Goal: Information Seeking & Learning: Learn about a topic

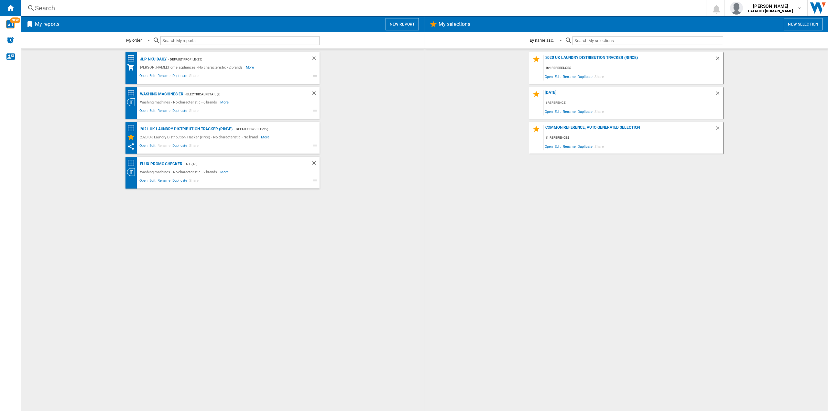
click at [127, 10] on div "Search" at bounding box center [362, 8] width 654 height 9
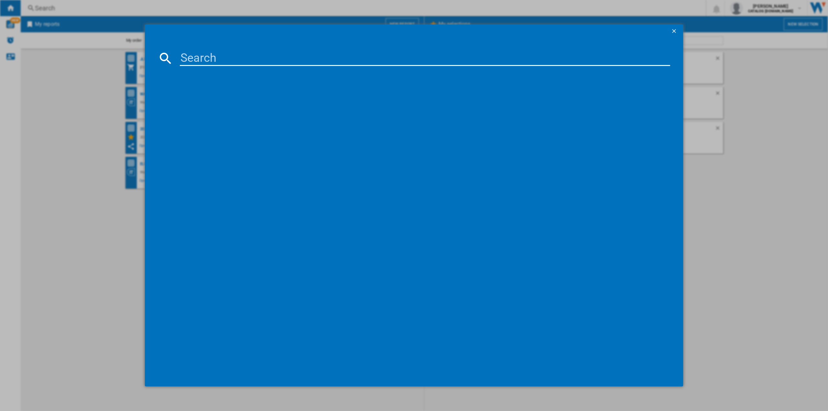
click at [188, 51] on input at bounding box center [425, 58] width 490 height 16
type input "lfr61144b"
click at [209, 100] on div "AEG LFR61144B WHITE" at bounding box center [419, 100] width 484 height 6
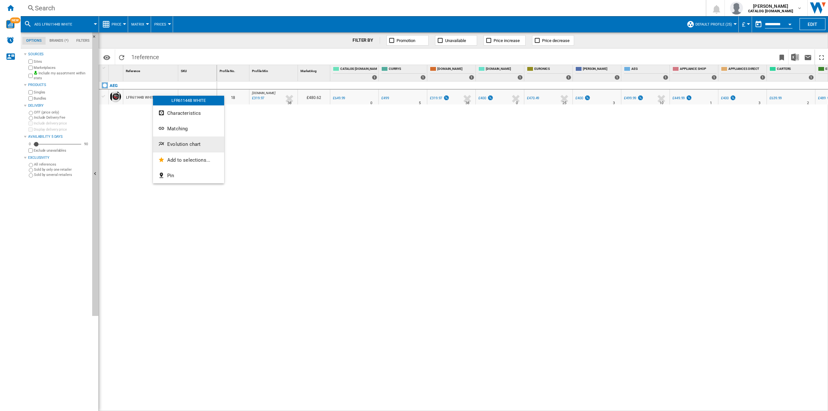
click at [195, 142] on span "Evolution chart" at bounding box center [183, 144] width 33 height 6
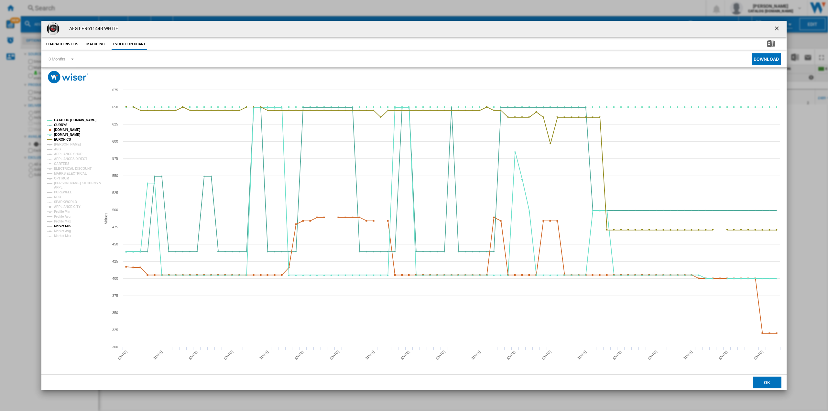
click at [69, 227] on tspan "Market Min" at bounding box center [62, 226] width 16 height 4
click at [63, 138] on tspan "EURONICS" at bounding box center [62, 140] width 17 height 4
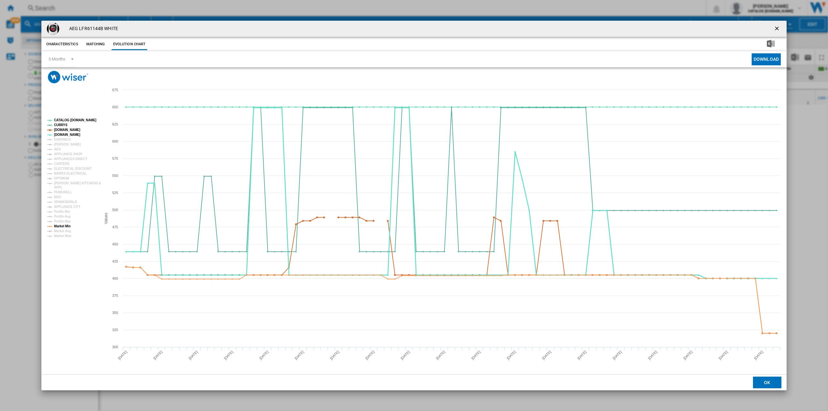
click at [63, 133] on tspan "AO.COM" at bounding box center [67, 135] width 26 height 4
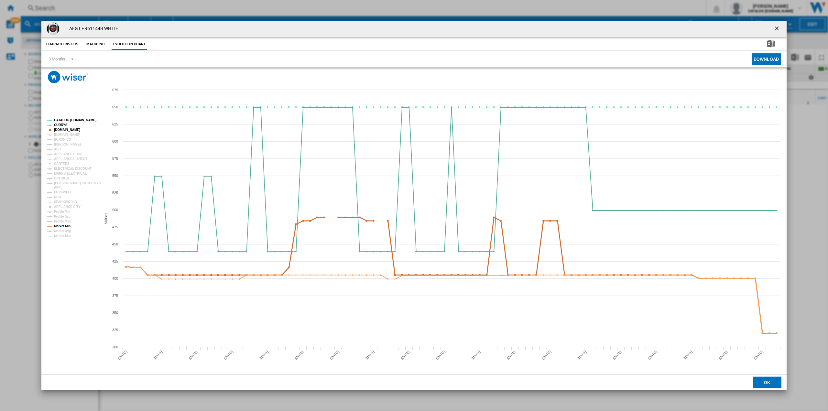
click at [65, 127] on tspan "CURRYS" at bounding box center [61, 125] width 14 height 4
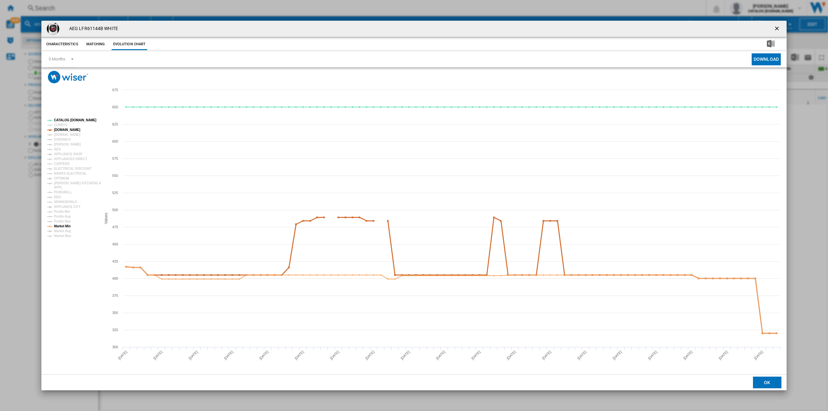
click at [61, 129] on tspan "AMAZON.CO.UK" at bounding box center [67, 130] width 26 height 4
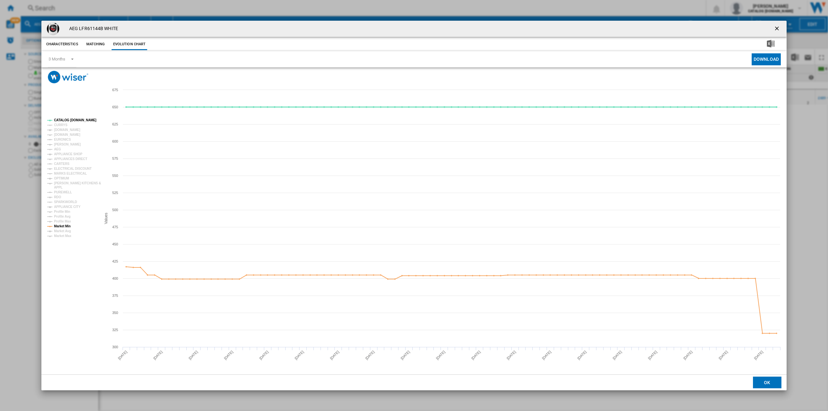
click at [68, 121] on tspan "CATALOG ELECTROLUX.UK" at bounding box center [75, 120] width 42 height 4
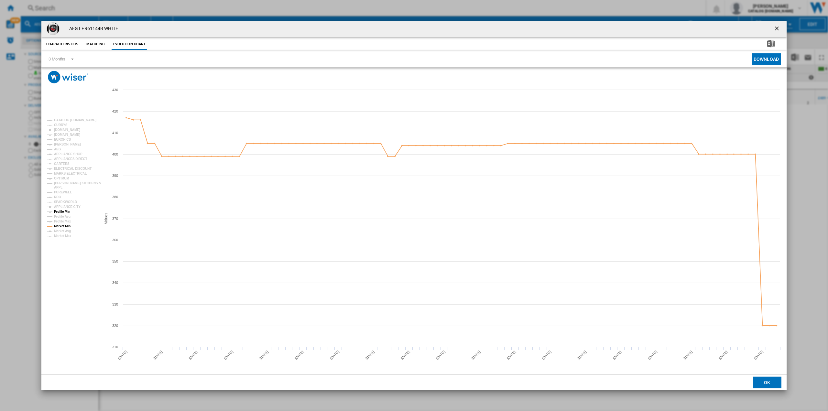
click at [69, 211] on tspan "Profile Min" at bounding box center [62, 212] width 16 height 4
click at [71, 208] on tspan "APPLIANCE CITY" at bounding box center [67, 207] width 27 height 4
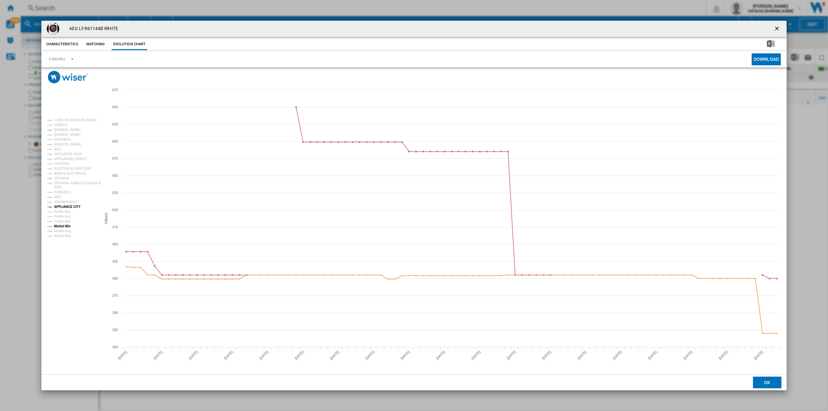
click at [71, 208] on tspan "APPLIANCE CITY" at bounding box center [67, 207] width 27 height 4
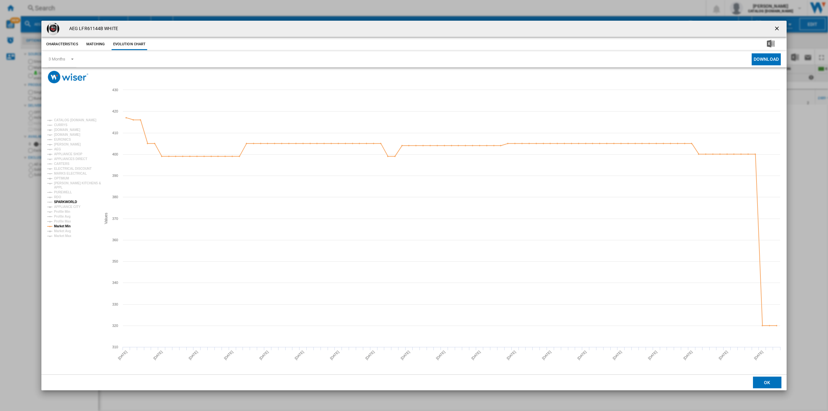
click at [72, 201] on tspan "SPARKWORLD" at bounding box center [65, 202] width 23 height 4
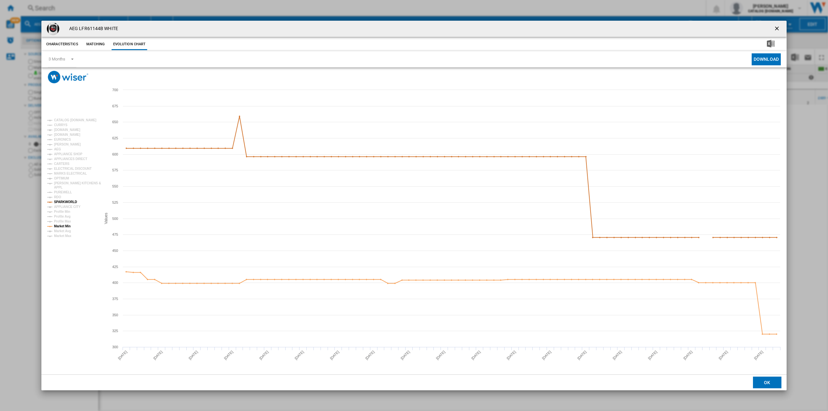
click at [72, 201] on tspan "SPARKWORLD" at bounding box center [65, 202] width 23 height 4
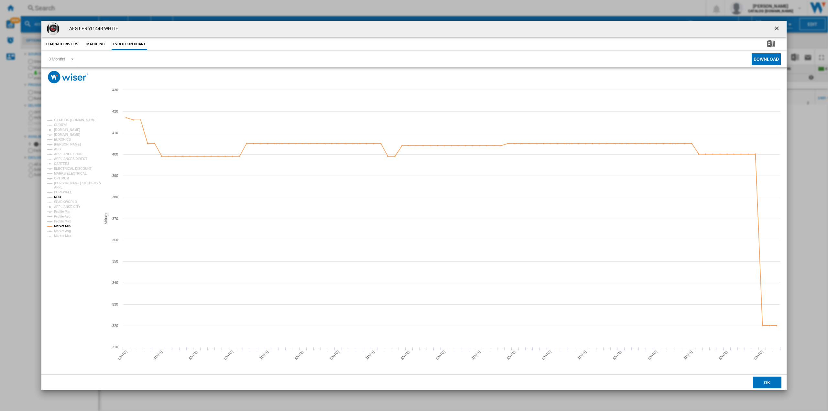
click at [57, 196] on tspan "RDO" at bounding box center [57, 197] width 7 height 4
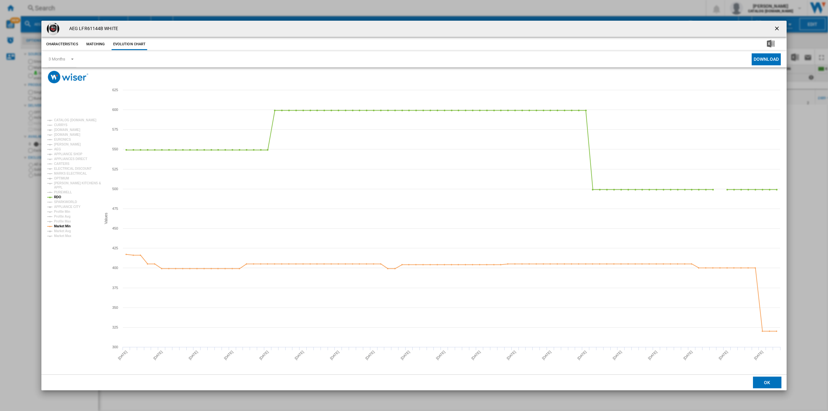
click at [57, 196] on tspan "RDO" at bounding box center [57, 197] width 7 height 4
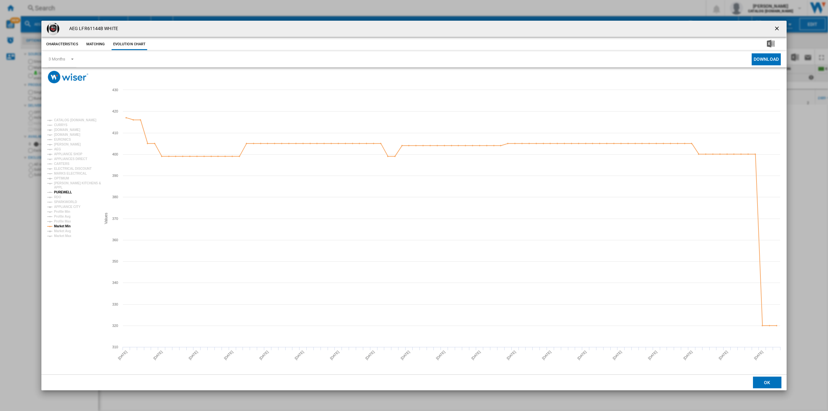
click at [62, 191] on tspan "PUREWELL" at bounding box center [63, 192] width 18 height 4
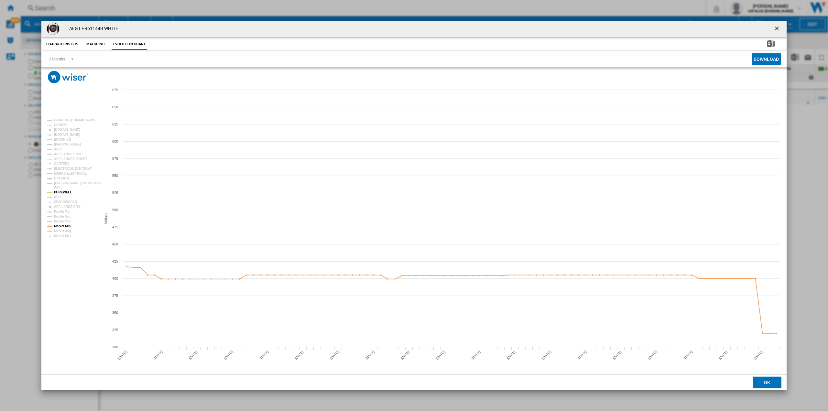
click at [62, 191] on tspan "PUREWELL" at bounding box center [63, 192] width 18 height 4
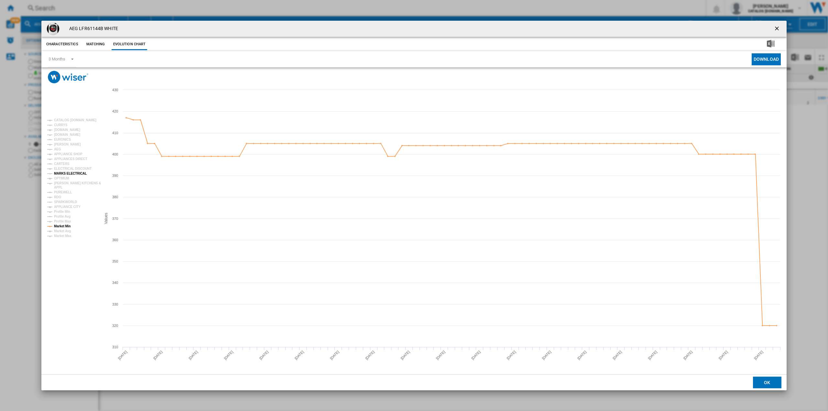
click at [69, 172] on tspan "MARKS ELECTRICAL" at bounding box center [70, 174] width 33 height 4
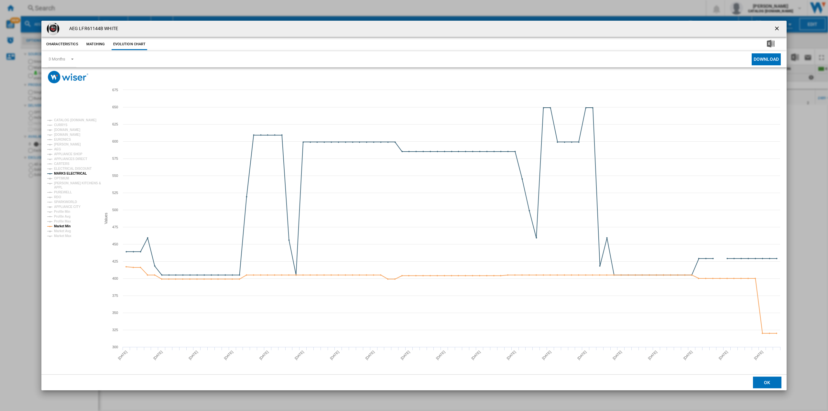
click at [69, 172] on tspan "MARKS ELECTRICAL" at bounding box center [70, 174] width 33 height 4
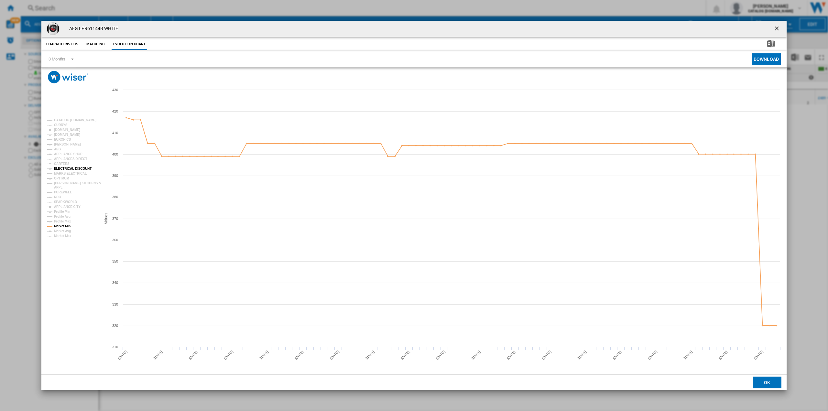
click at [71, 169] on tspan "ELECTRICAL DISCOUNT" at bounding box center [73, 169] width 38 height 4
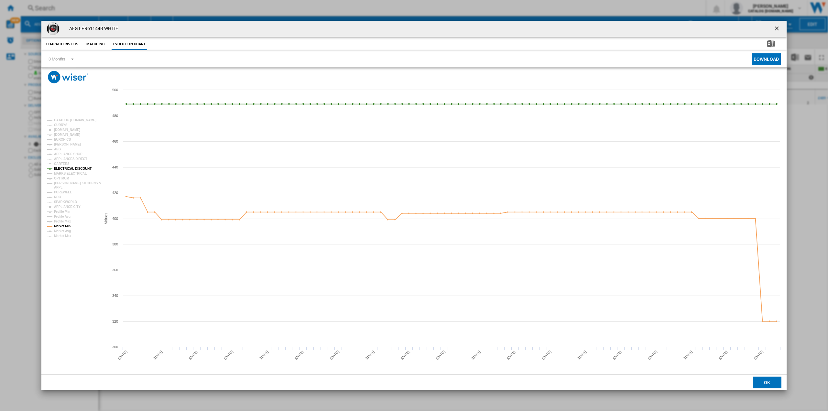
click at [72, 169] on tspan "ELECTRICAL DISCOUNT" at bounding box center [73, 169] width 38 height 4
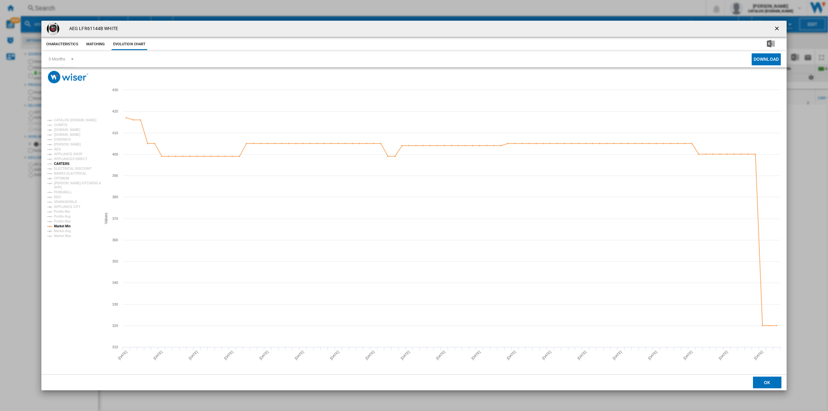
click at [66, 165] on tspan "CARTERS" at bounding box center [62, 164] width 16 height 4
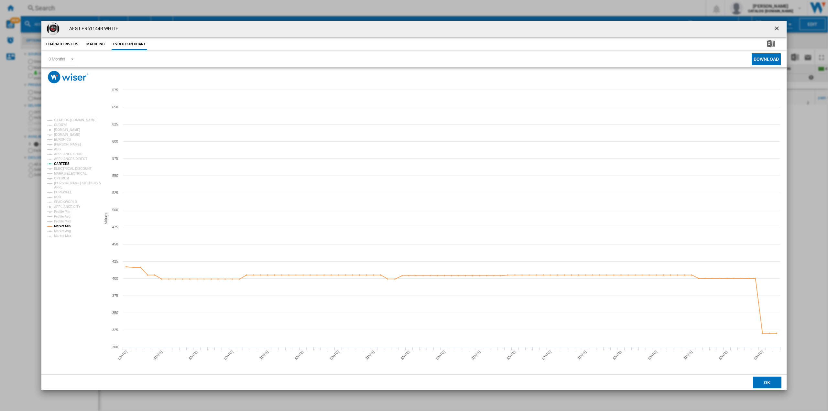
click at [66, 163] on tspan "CARTERS" at bounding box center [62, 164] width 16 height 4
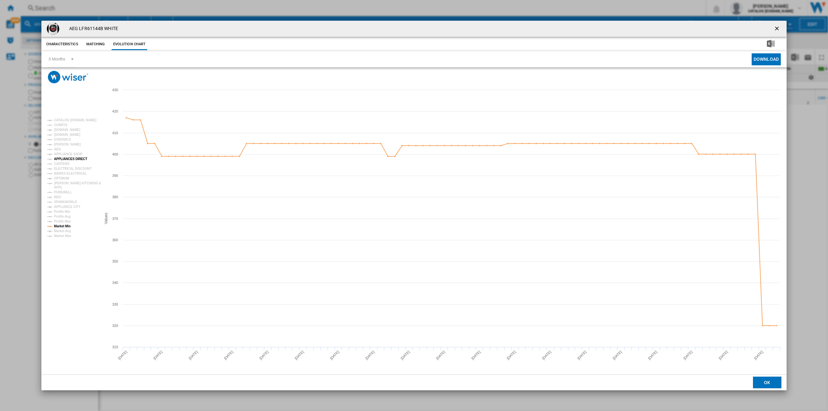
click at [70, 159] on tspan "APPLIANCES DIRECT" at bounding box center [70, 159] width 33 height 4
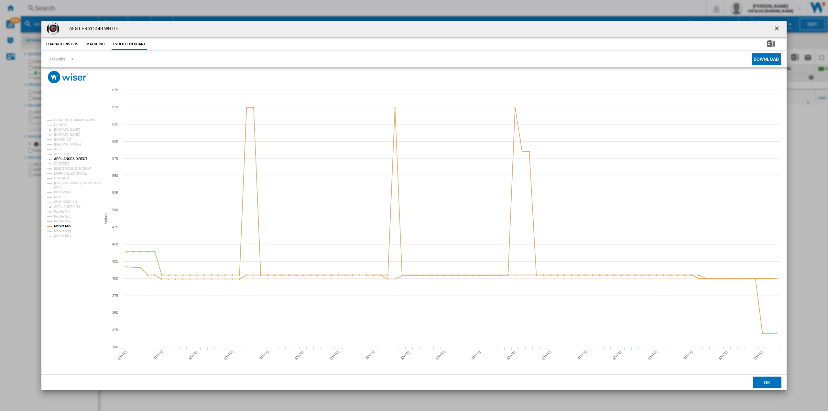
click at [70, 160] on tspan "APPLIANCES DIRECT" at bounding box center [70, 159] width 33 height 4
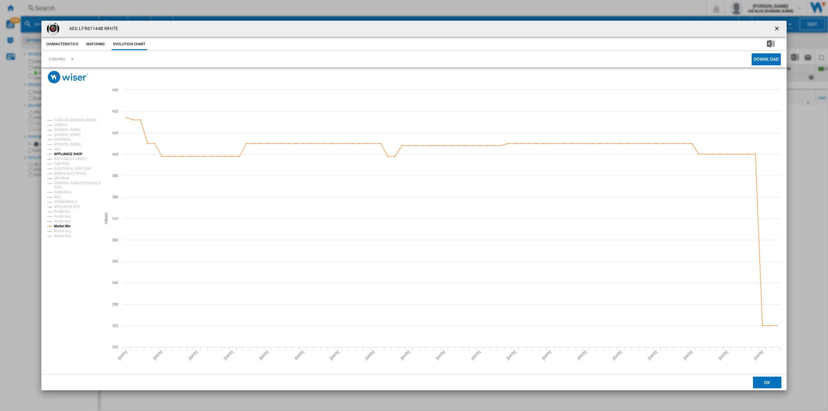
click at [71, 155] on tspan "APPLIANCE SHOP" at bounding box center [68, 154] width 28 height 4
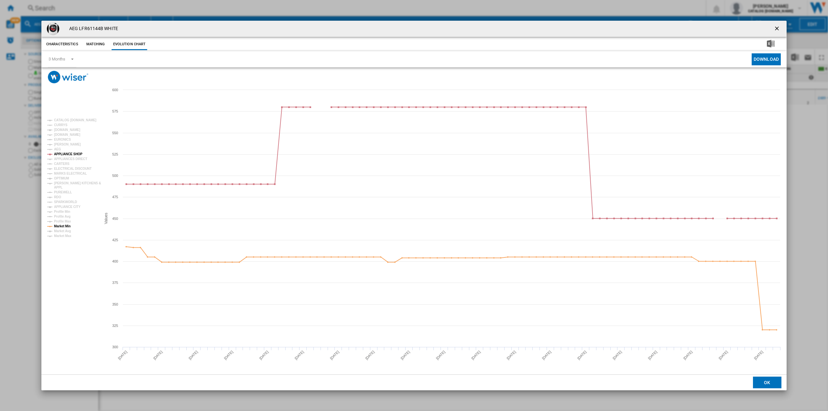
click at [71, 155] on tspan "APPLIANCE SHOP" at bounding box center [68, 154] width 28 height 4
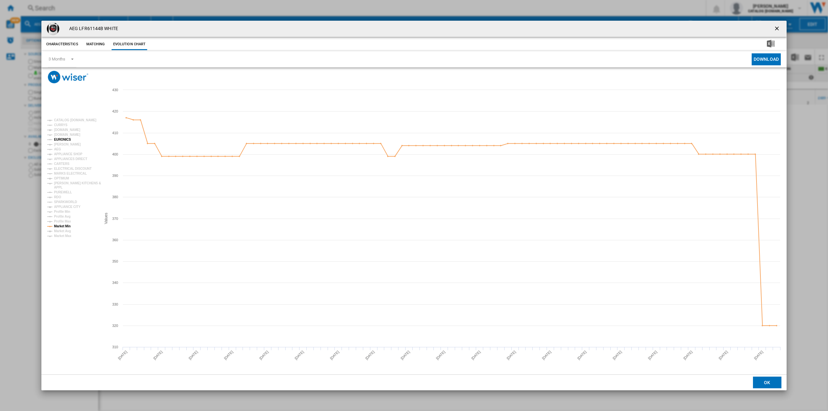
click at [66, 140] on tspan "EURONICS" at bounding box center [62, 140] width 17 height 4
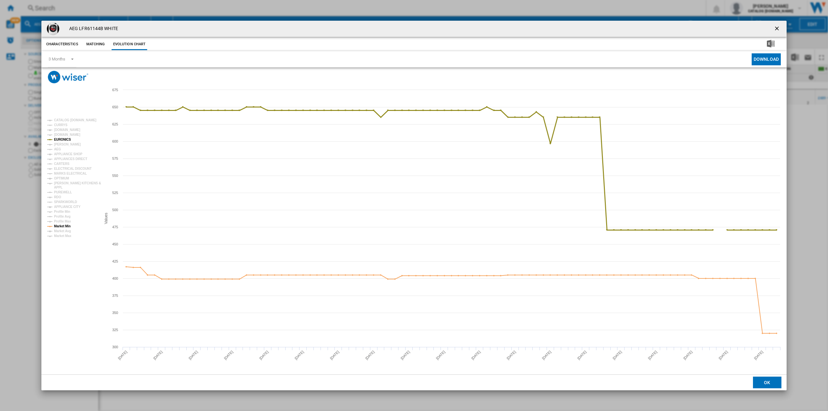
click at [67, 141] on tspan "EURONICS" at bounding box center [62, 140] width 17 height 4
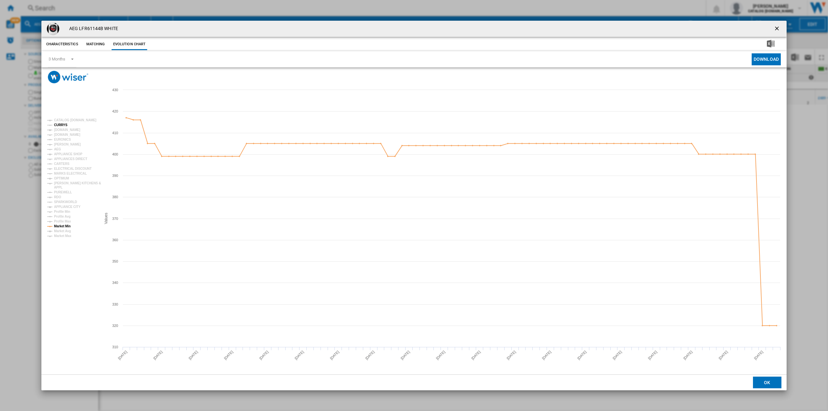
click at [62, 126] on tspan "CURRYS" at bounding box center [61, 125] width 14 height 4
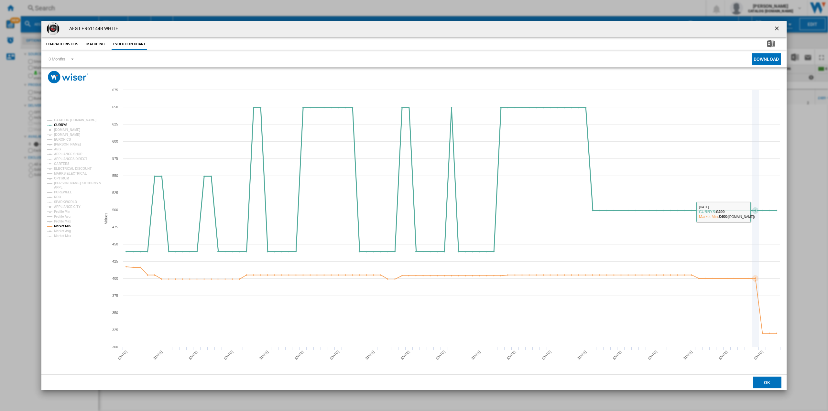
click at [758, 213] on icon "Product popup" at bounding box center [451, 180] width 656 height 144
click at [778, 27] on ng-md-icon "getI18NText('BUTTONS.CLOSE_DIALOG')" at bounding box center [777, 29] width 8 height 8
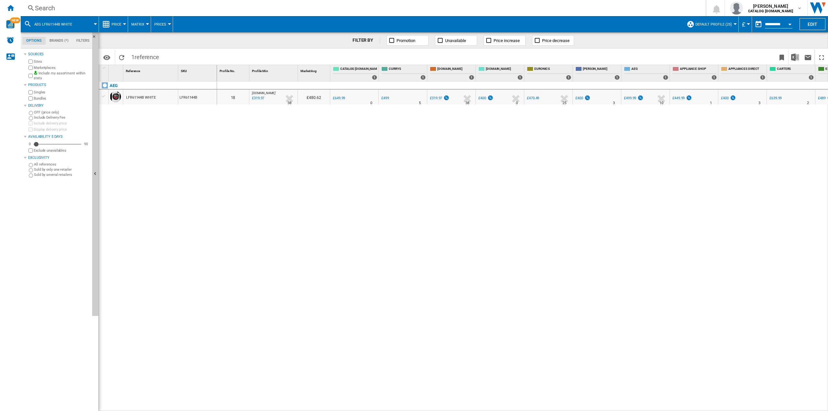
click at [68, 10] on div "Search" at bounding box center [362, 8] width 654 height 9
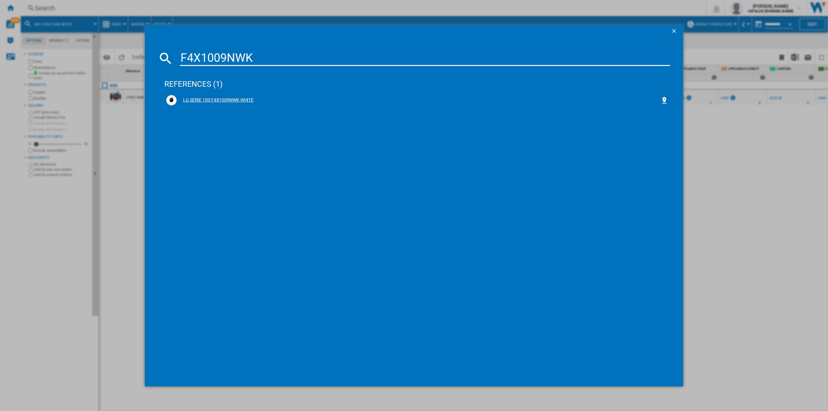
type input "F4X1009NWK"
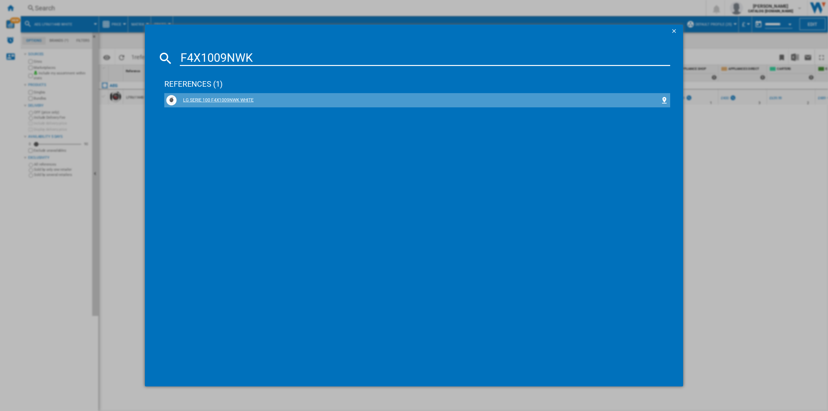
click at [251, 104] on div "LG SERIE 100 F4X1009NWK WHITE" at bounding box center [417, 100] width 502 height 10
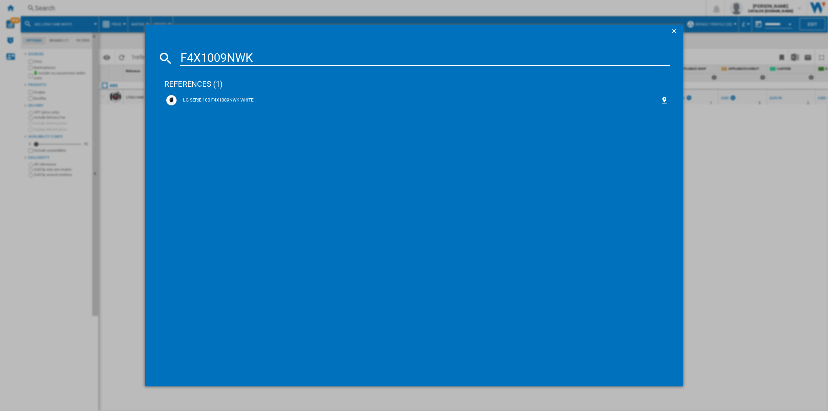
click at [247, 100] on div "LG SERIE 100 F4X1009NWK WHITE" at bounding box center [419, 100] width 484 height 6
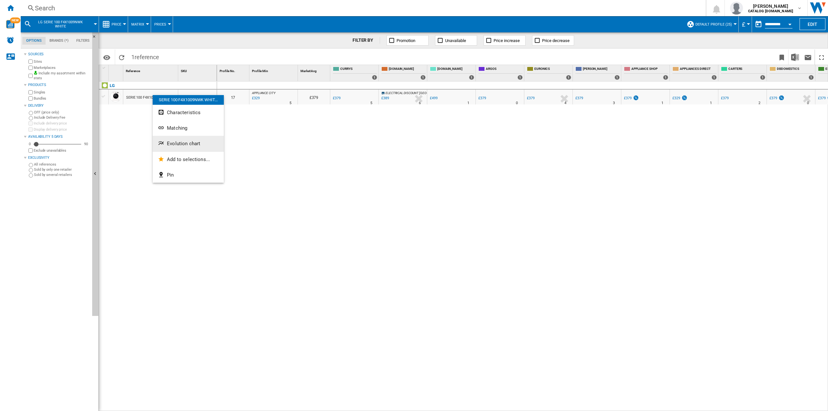
click at [185, 140] on button "Evolution chart" at bounding box center [188, 144] width 71 height 16
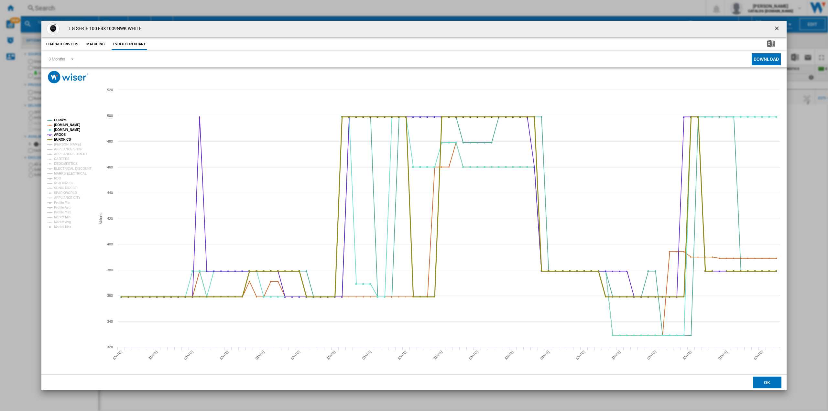
click at [64, 140] on tspan "EURONICS" at bounding box center [62, 140] width 17 height 4
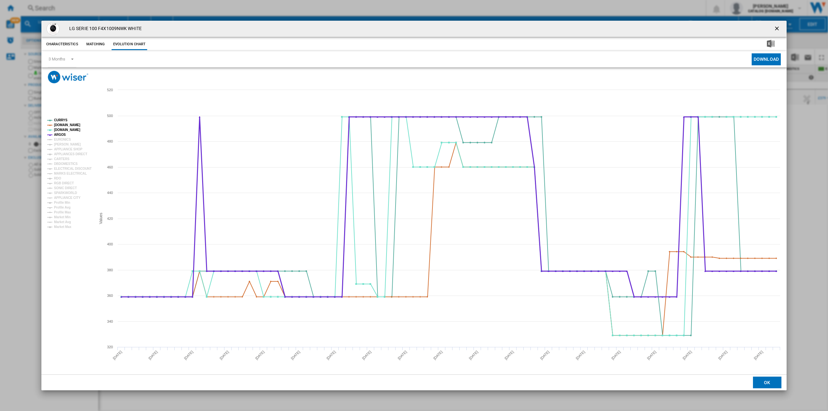
click at [61, 136] on tspan "ARGOS" at bounding box center [60, 135] width 12 height 4
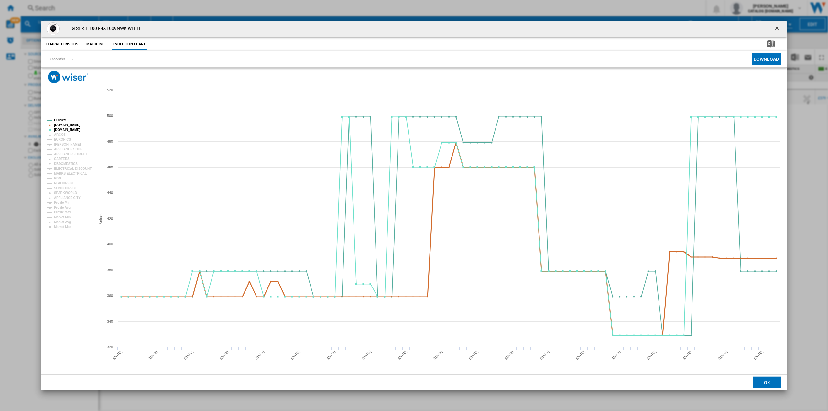
click at [66, 124] on tspan "AMAZON.CO.UK" at bounding box center [67, 125] width 26 height 4
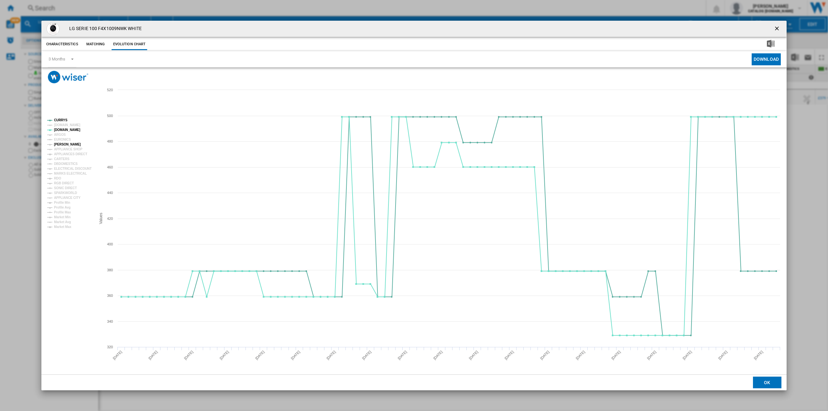
click at [70, 145] on tspan "JOHN LEWIS" at bounding box center [67, 145] width 27 height 4
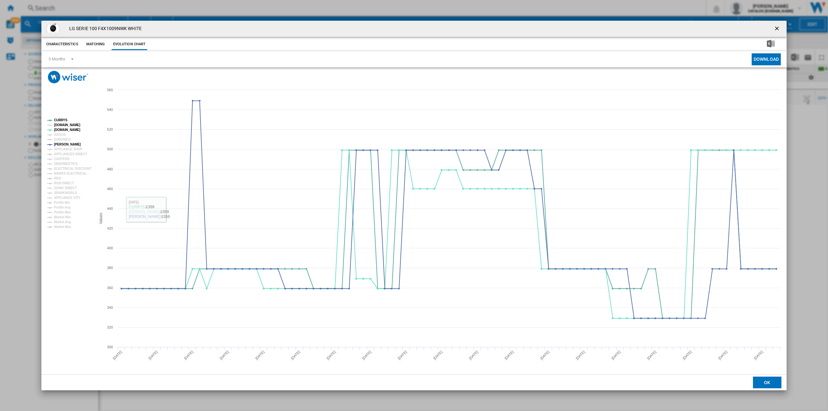
click at [62, 126] on tspan "AMAZON.CO.UK" at bounding box center [67, 125] width 26 height 4
click at [53, 123] on rect "Product popup" at bounding box center [69, 173] width 48 height 115
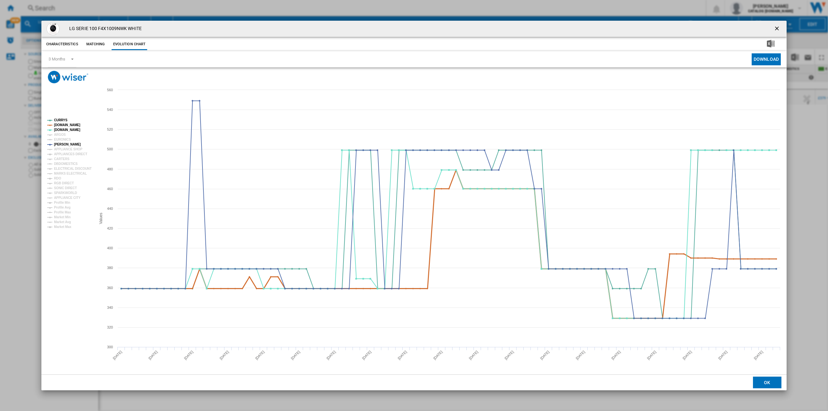
click at [56, 125] on tspan "AMAZON.CO.UK" at bounding box center [67, 125] width 26 height 4
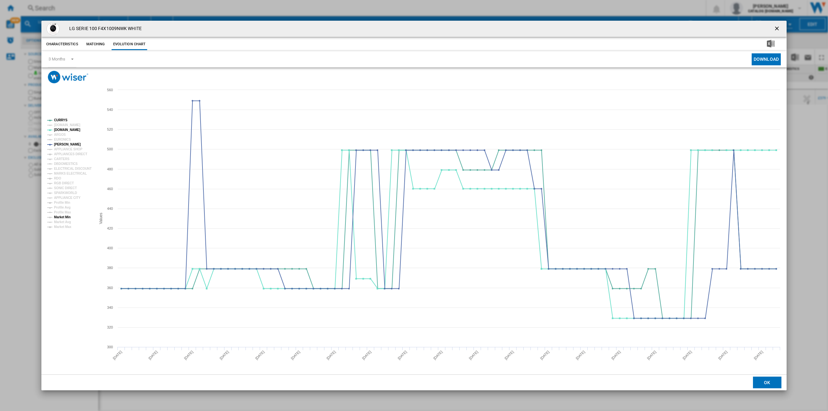
click at [68, 216] on tspan "Market Min" at bounding box center [62, 217] width 16 height 4
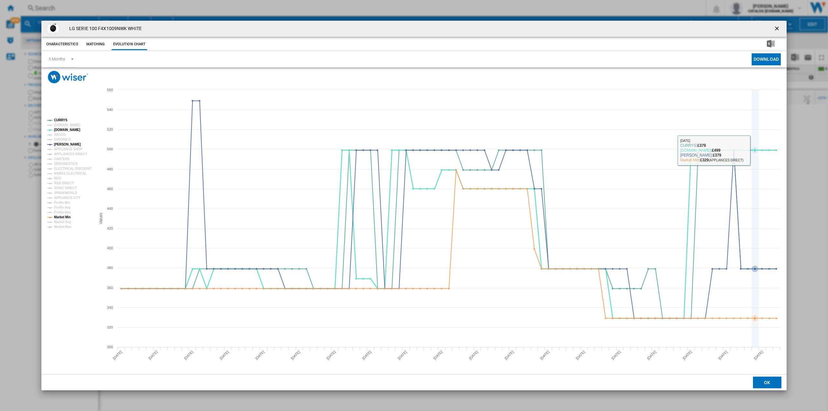
drag, startPoint x: 754, startPoint y: 154, endPoint x: 779, endPoint y: 156, distance: 25.7
click at [779, 156] on icon "Created with Highcharts 5.0.14 Values 400 500 320 340 360 380 420 440 460 480 5…" at bounding box center [413, 228] width 745 height 291
click at [774, 30] on ng-md-icon "getI18NText('BUTTONS.CLOSE_DIALOG')" at bounding box center [777, 29] width 8 height 8
